Goal: Check status: Check status

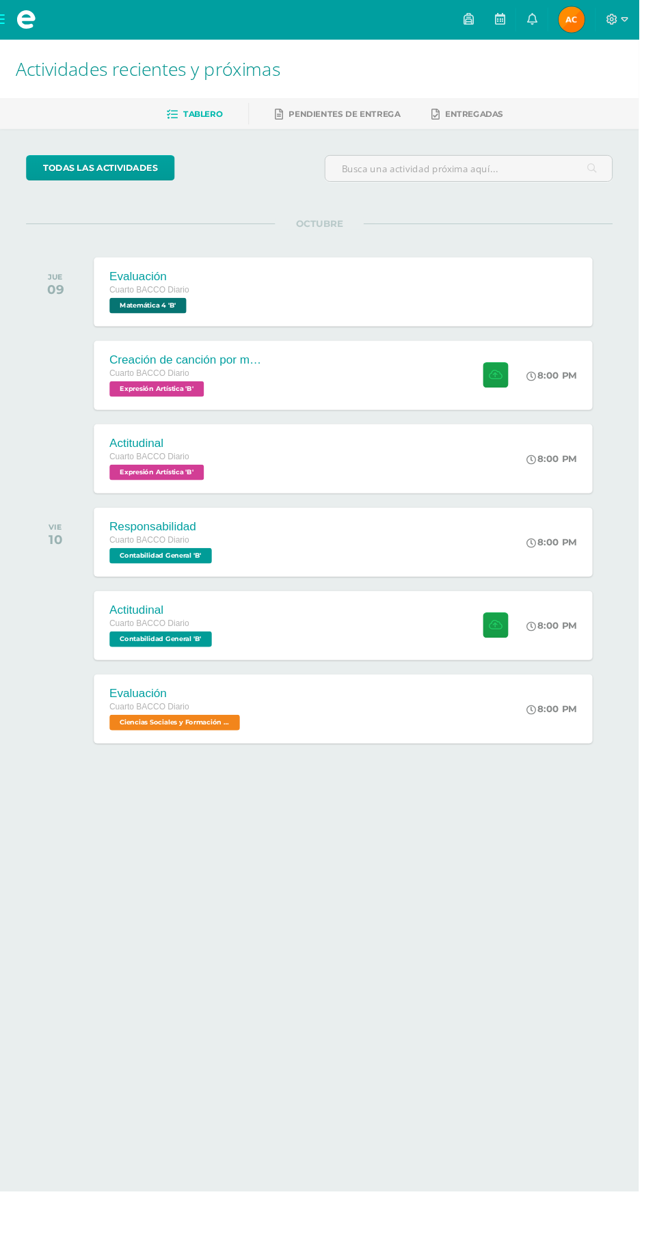
click at [375, 125] on link "Pendientes de entrega" at bounding box center [353, 120] width 131 height 22
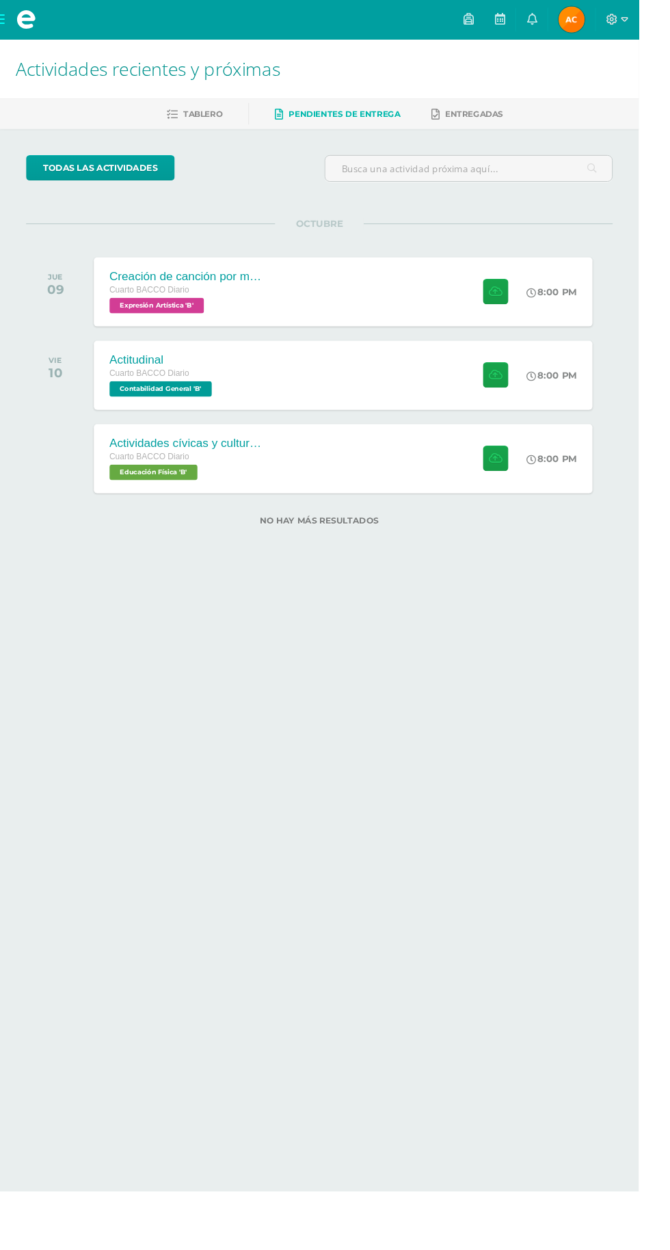
click at [268, 287] on div "Creación de canción por medio de IA" at bounding box center [197, 290] width 164 height 14
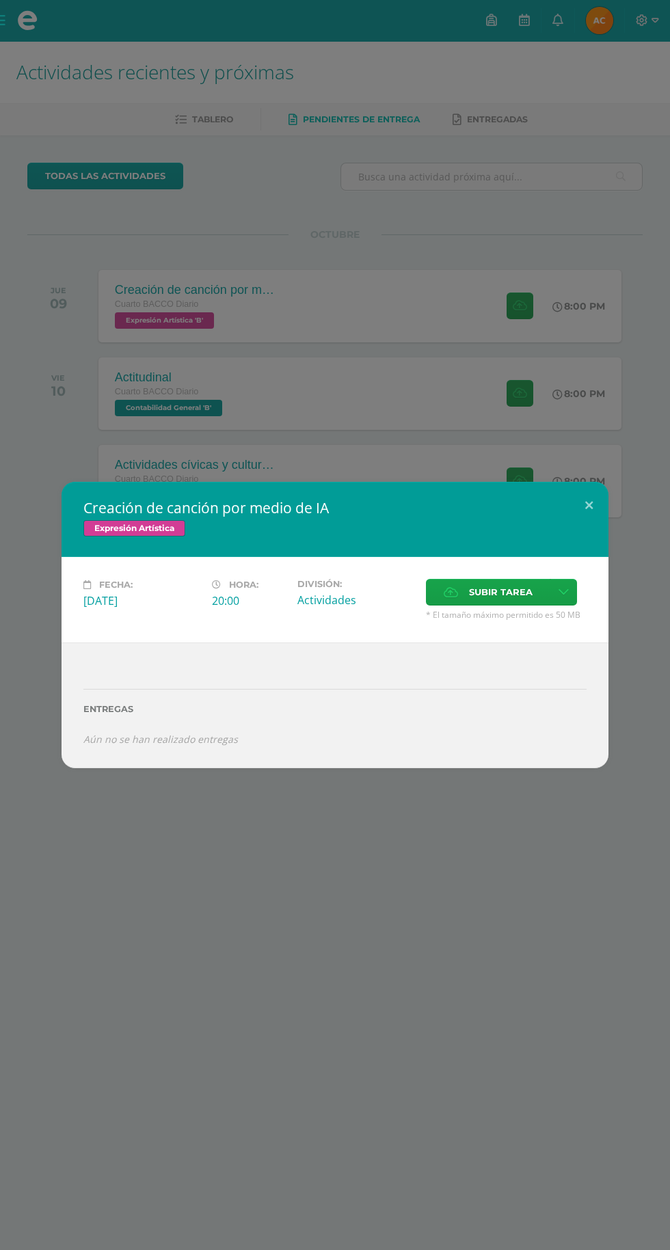
click at [469, 1122] on div "Creación de canción por medio de IA Expresión Artística Fecha: Jueves 09 de Oct…" at bounding box center [335, 625] width 670 height 1250
